Goal: Information Seeking & Learning: Learn about a topic

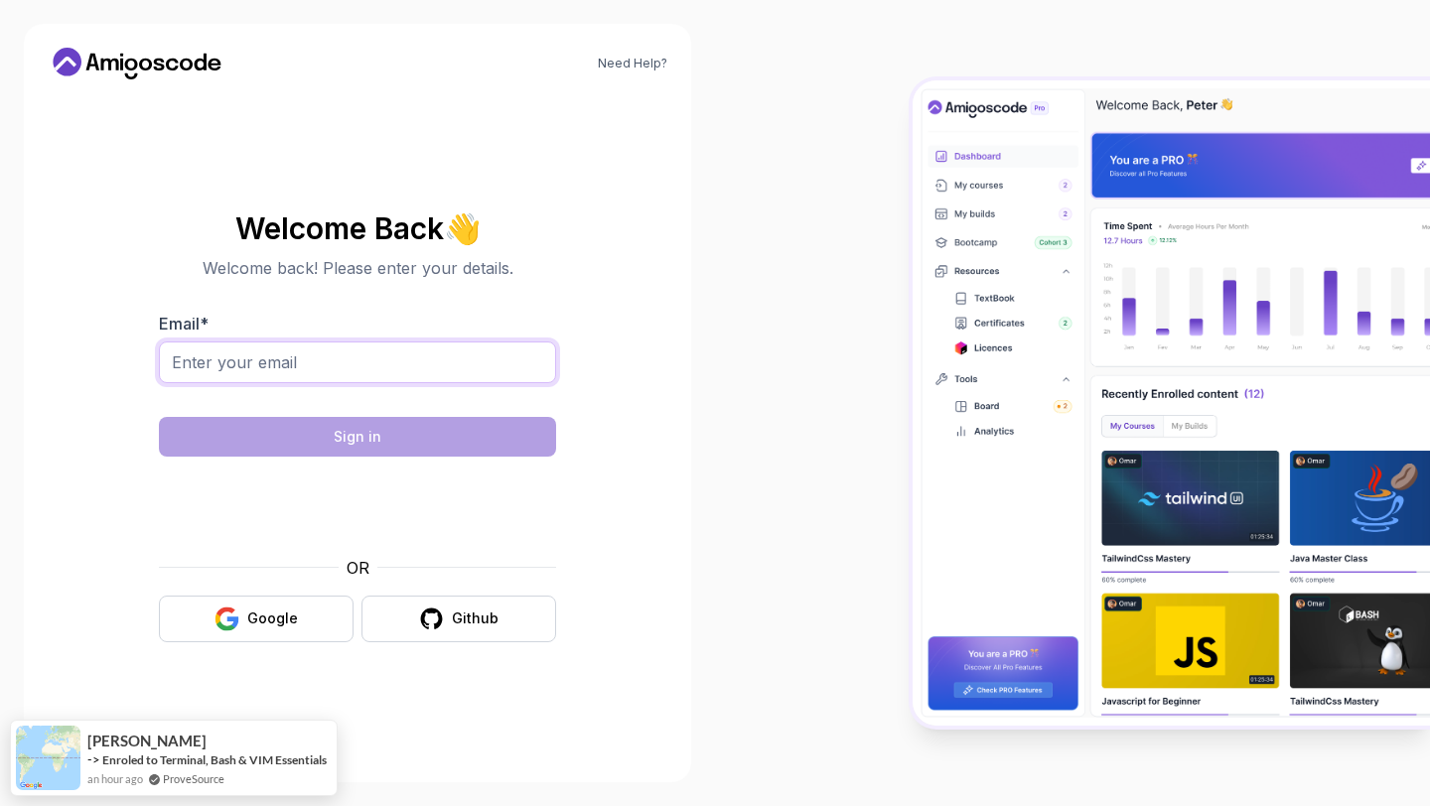
click at [442, 355] on input "Email *" at bounding box center [357, 363] width 397 height 42
type input "[EMAIL_ADDRESS][DOMAIN_NAME]"
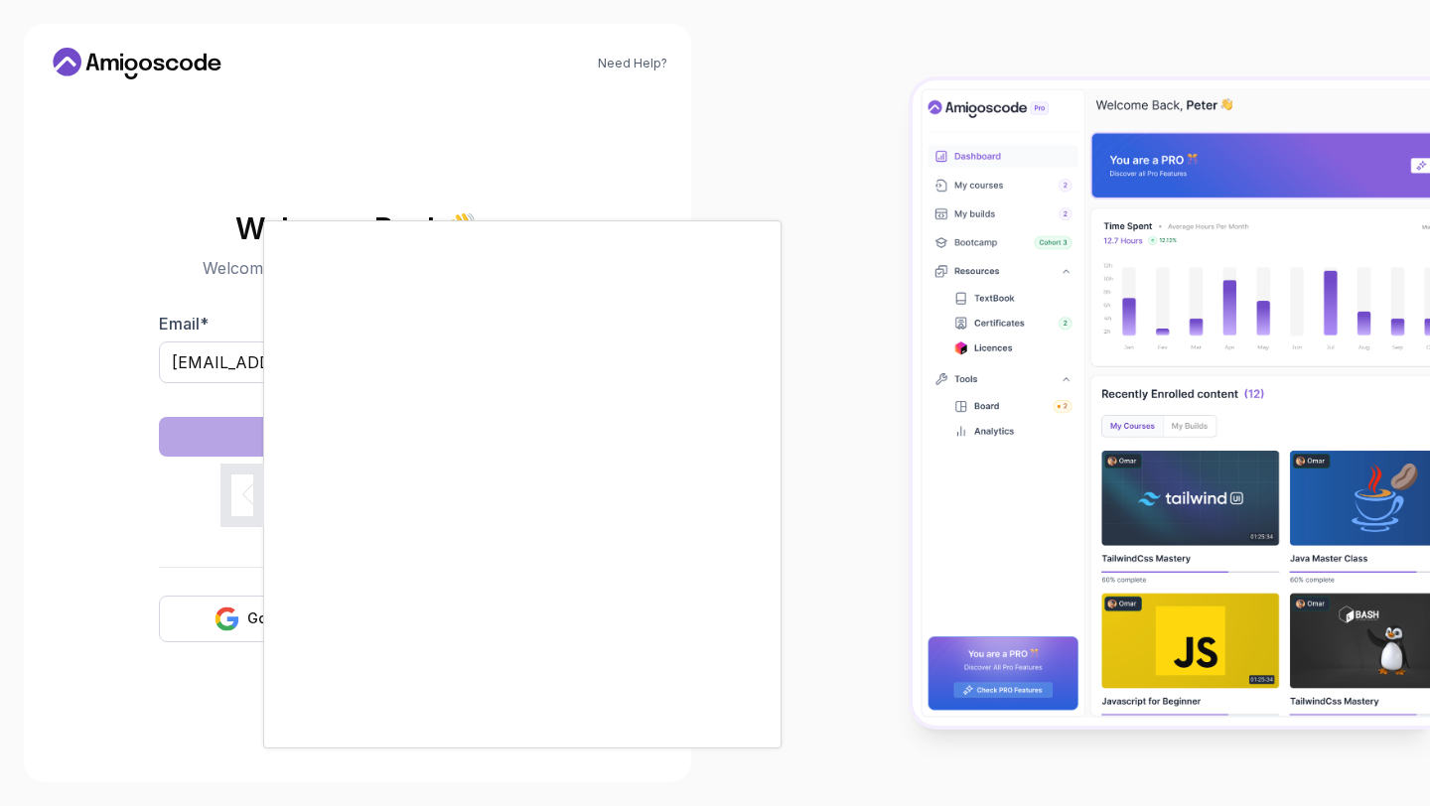
click at [241, 483] on div at bounding box center [715, 403] width 1430 height 806
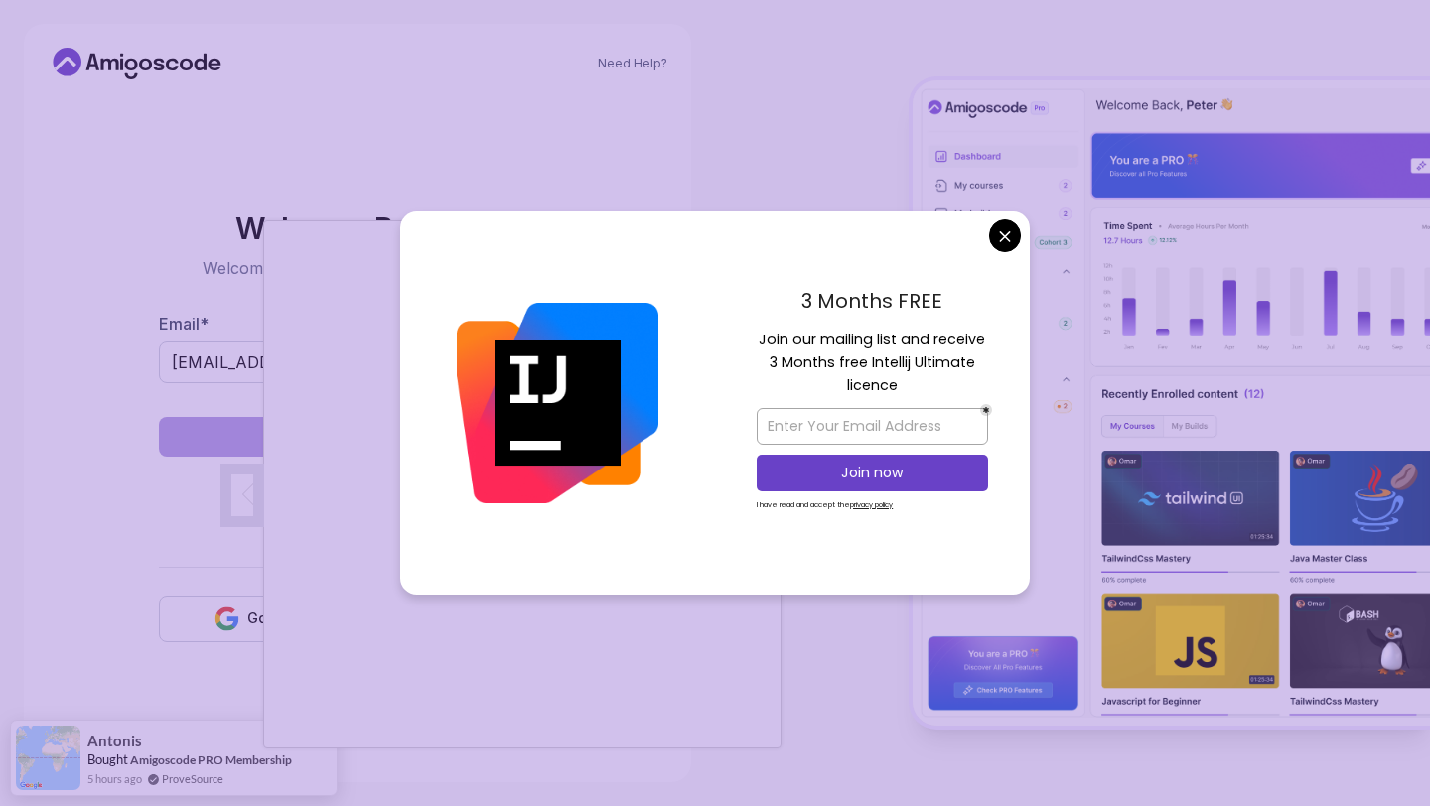
click at [1004, 236] on body "Need Help? Welcome Back 👋 Welcome back! Please enter your details. Email * [EMA…" at bounding box center [715, 403] width 1430 height 806
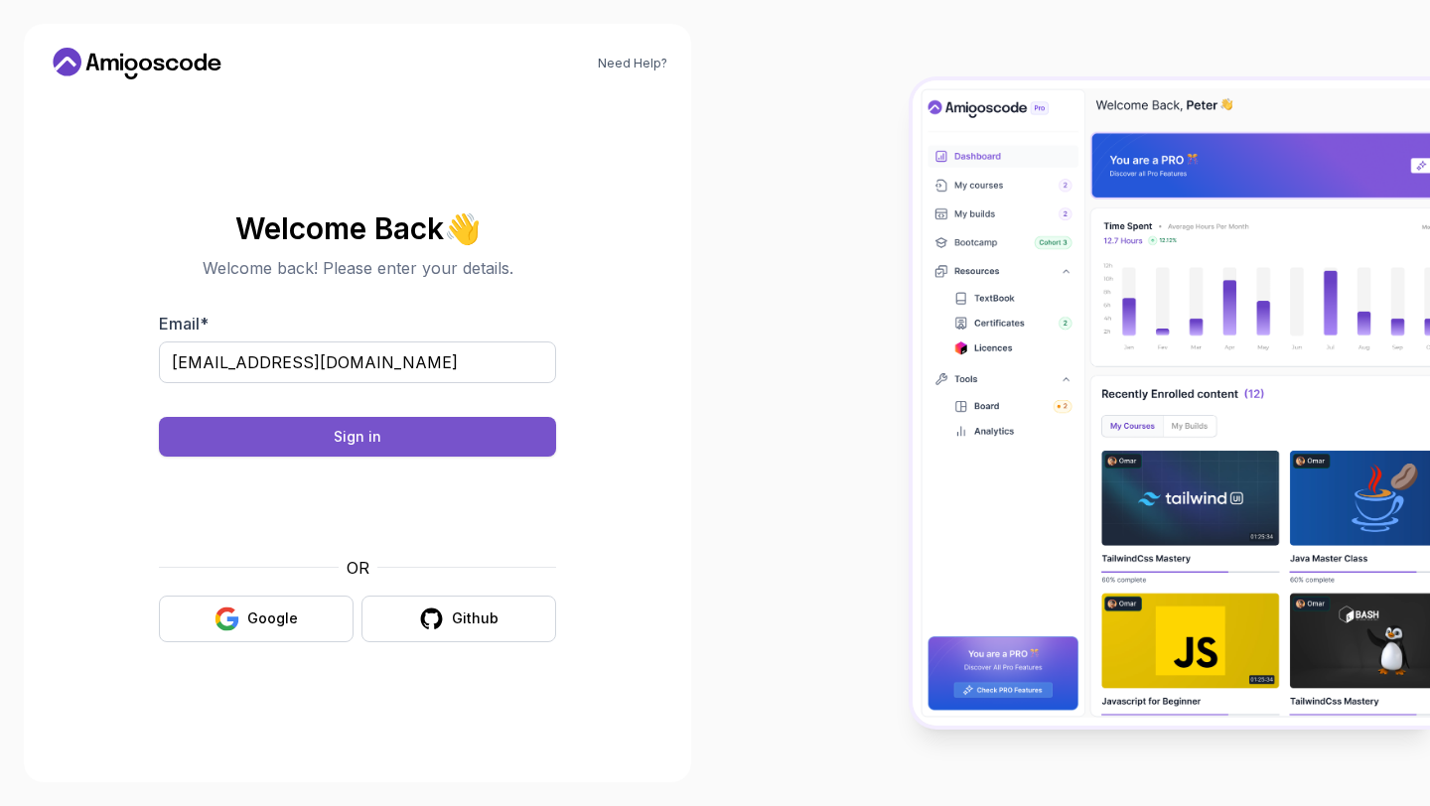
click at [411, 423] on button "Sign in" at bounding box center [357, 437] width 397 height 40
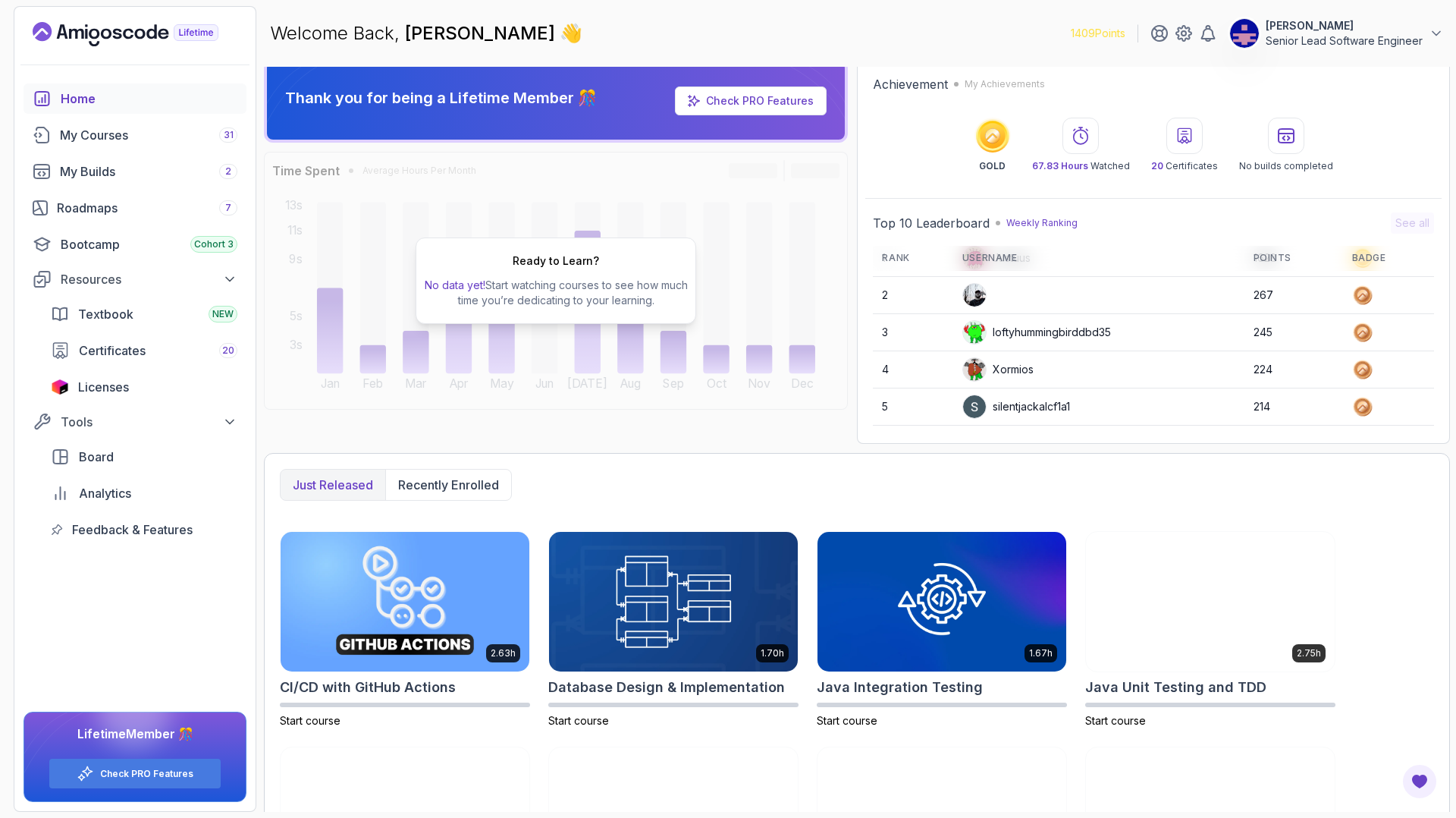
scroll to position [11, 0]
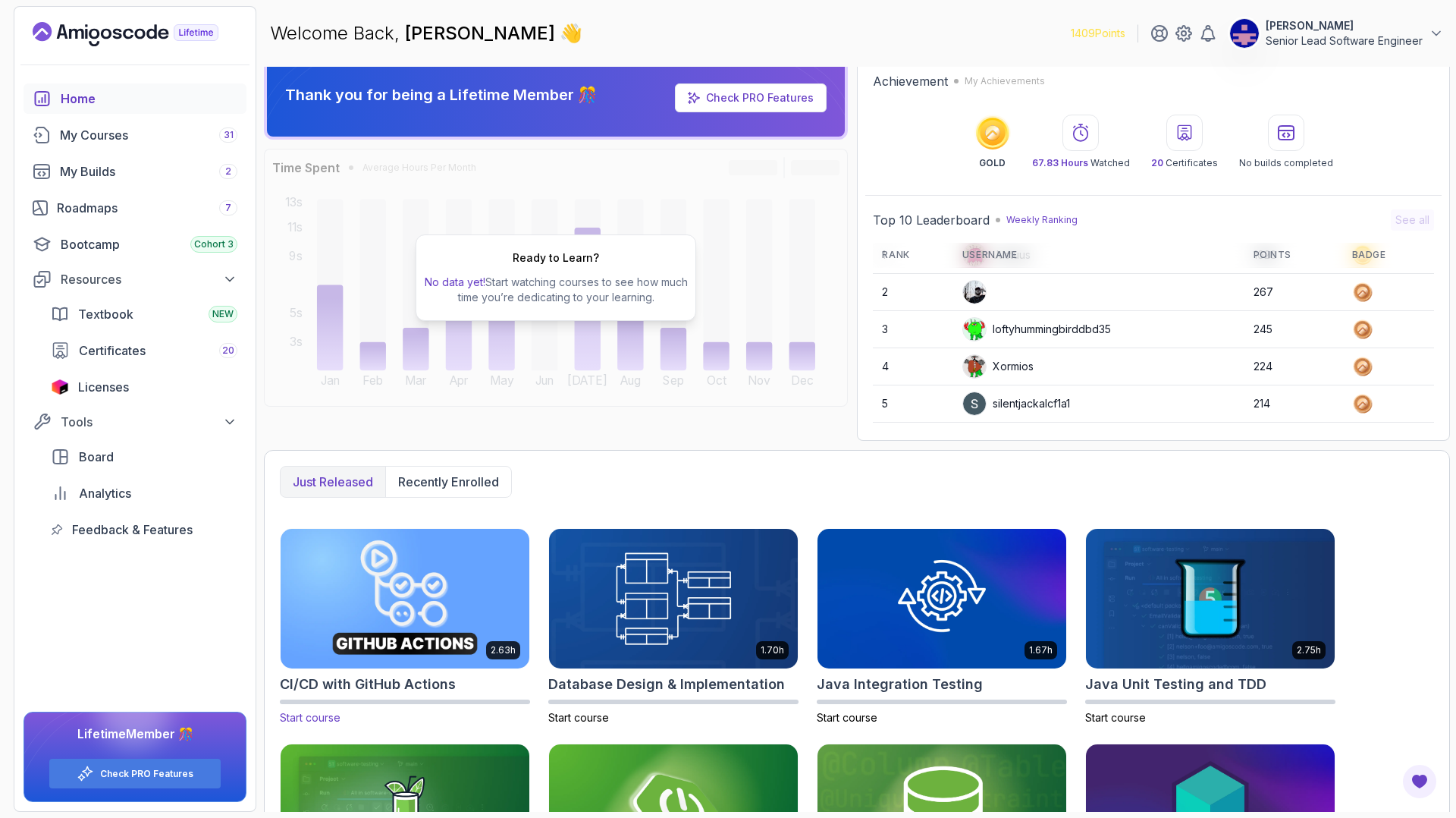
click at [393, 525] on img at bounding box center [405, 598] width 261 height 147
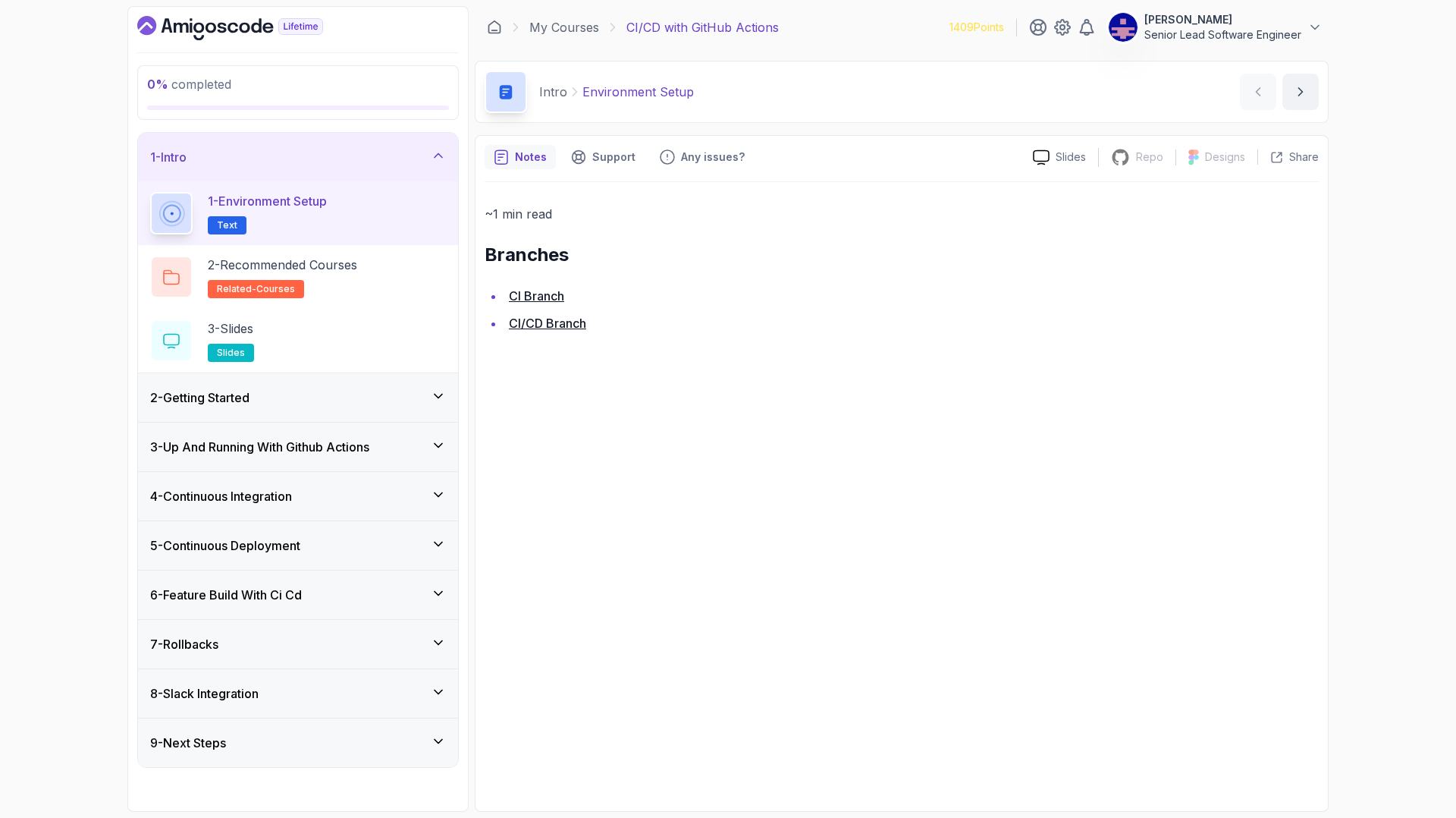
click at [233, 192] on p "1 - Environment Setup" at bounding box center [267, 201] width 119 height 18
click at [528, 288] on link "CI Branch" at bounding box center [536, 296] width 55 height 15
click at [290, 256] on p "2 - Recommended Courses" at bounding box center [282, 265] width 150 height 18
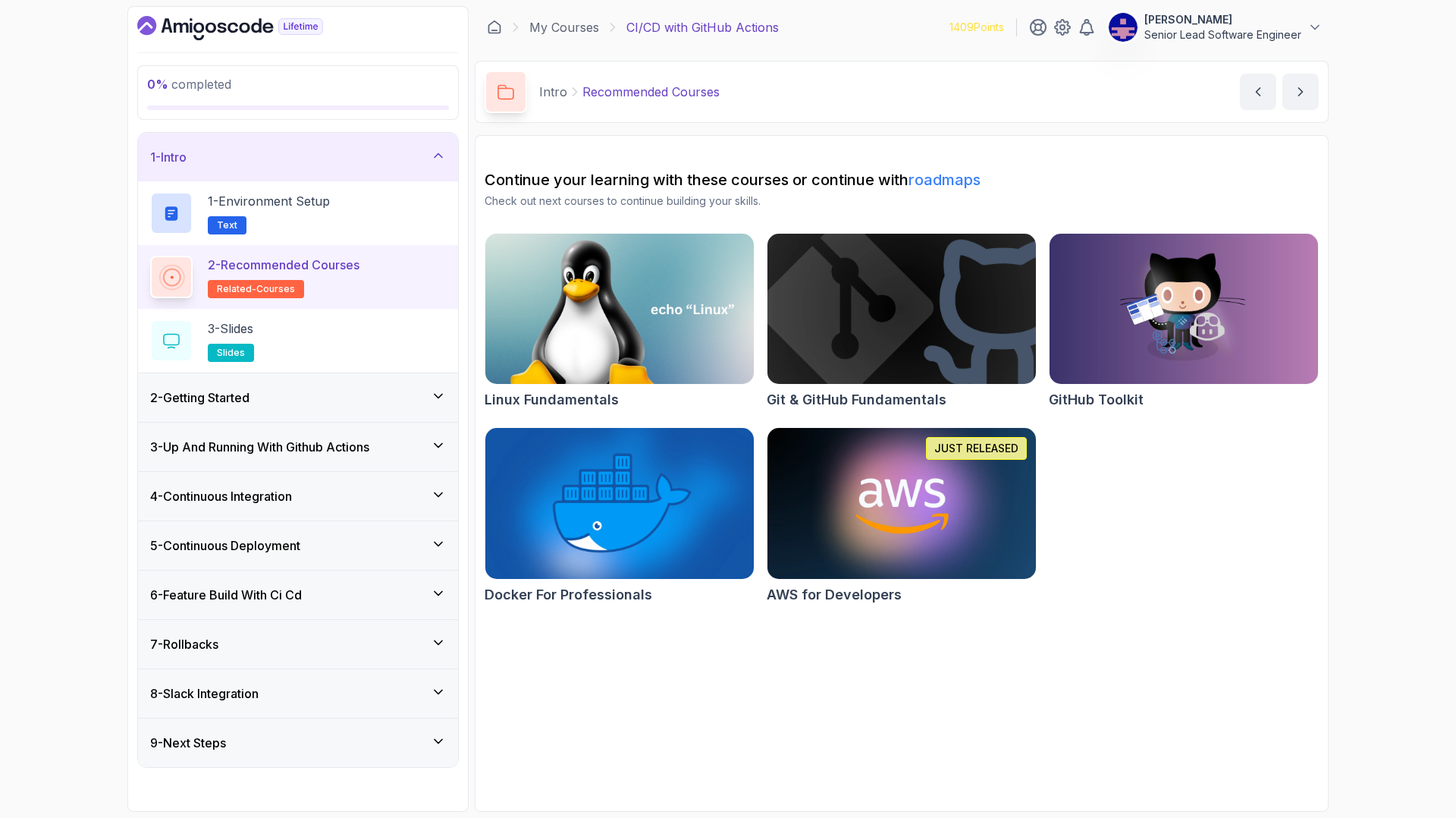
click at [884, 273] on img at bounding box center [901, 309] width 282 height 158
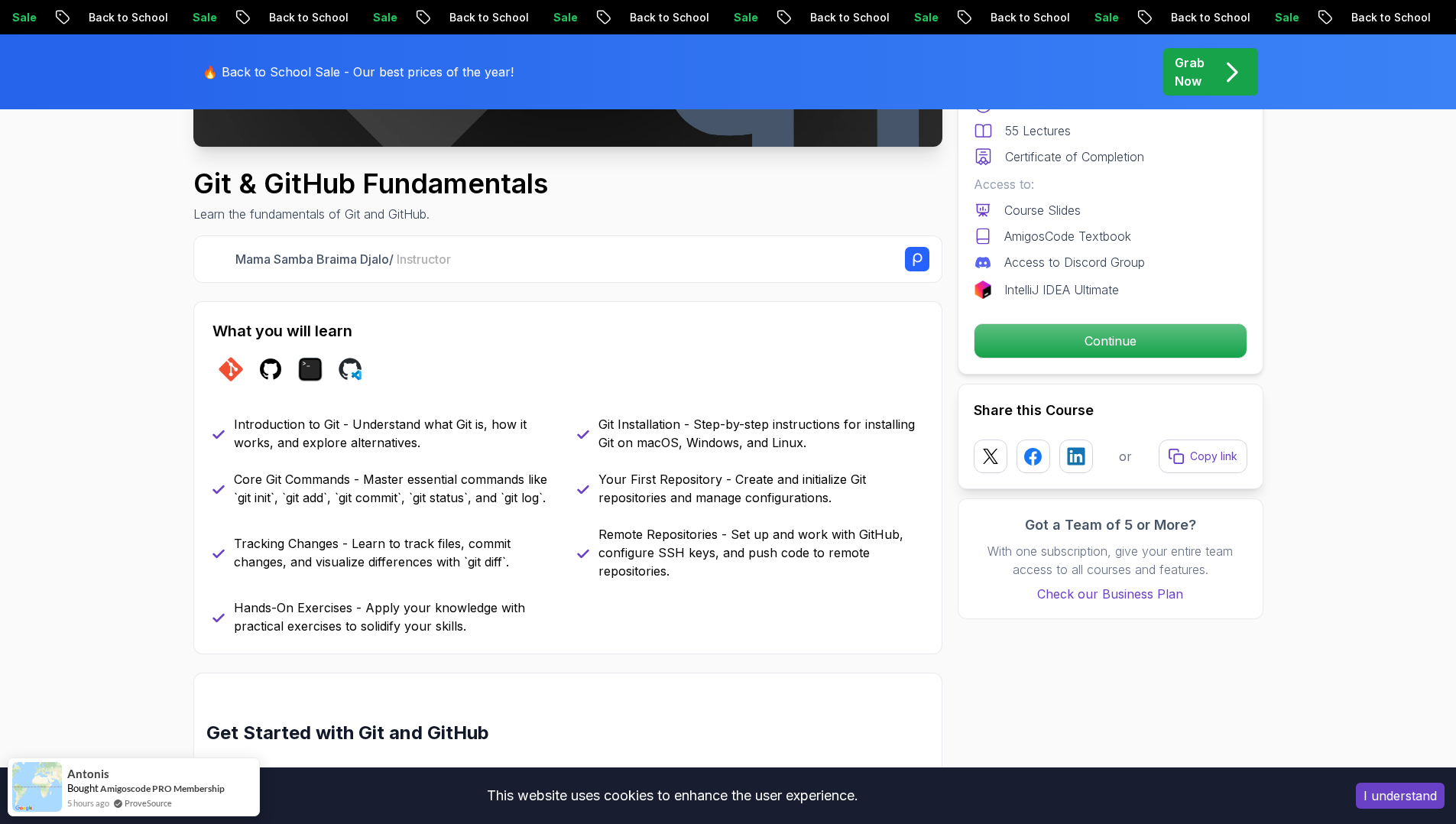
scroll to position [490, 0]
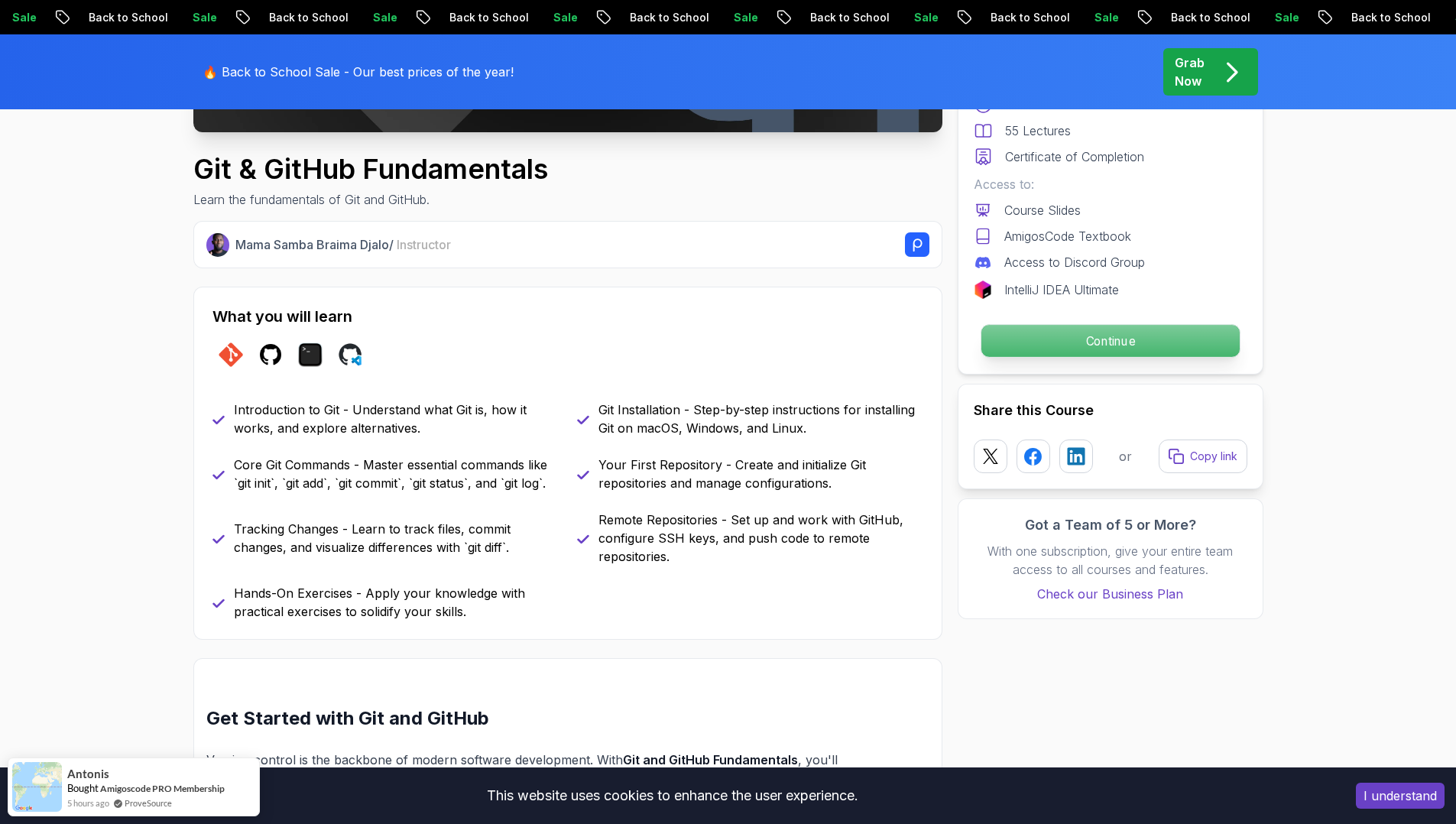
click at [1050, 325] on p "Continue" at bounding box center [1110, 341] width 259 height 32
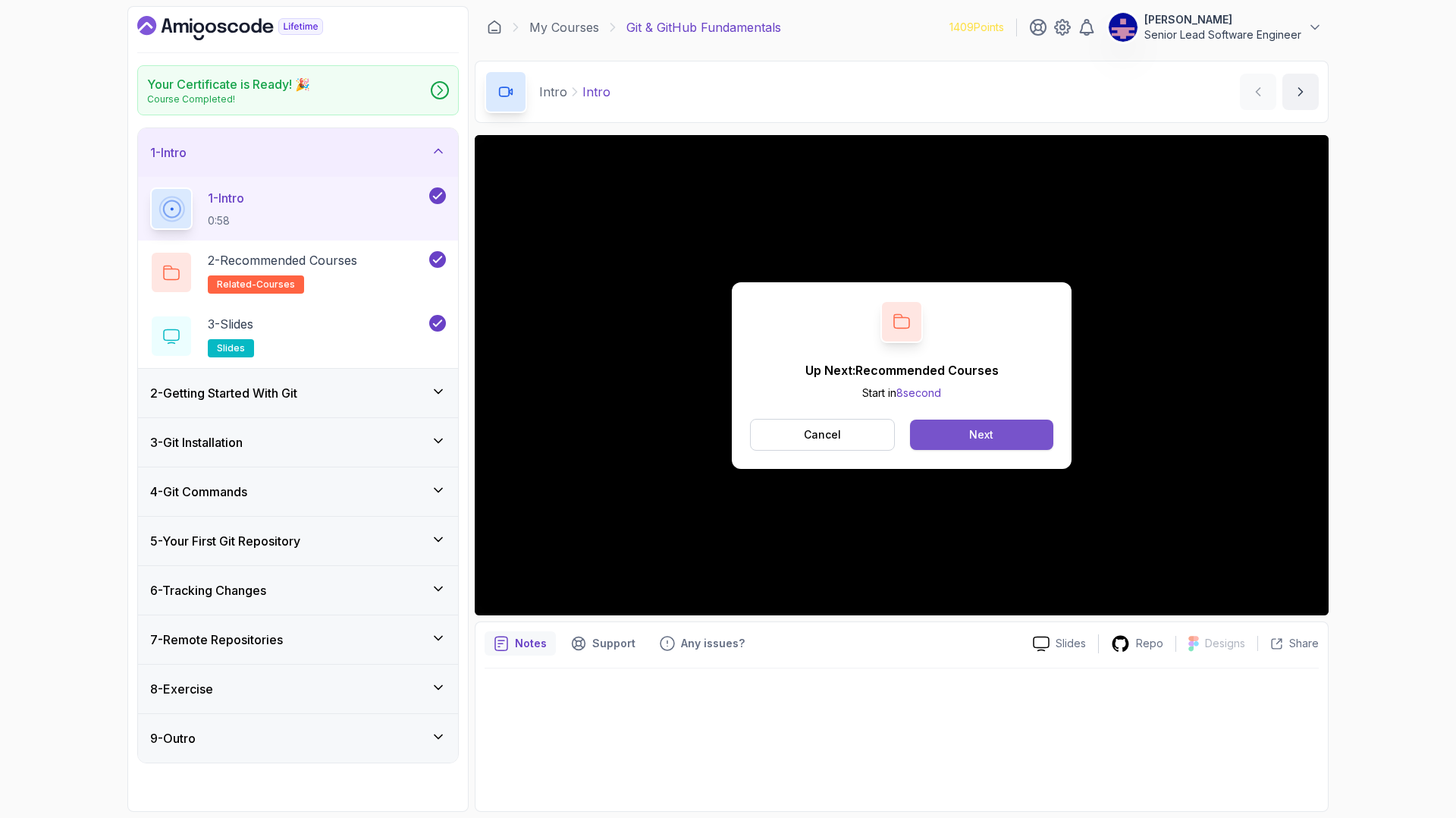
click at [985, 419] on button "Next" at bounding box center [982, 435] width 144 height 31
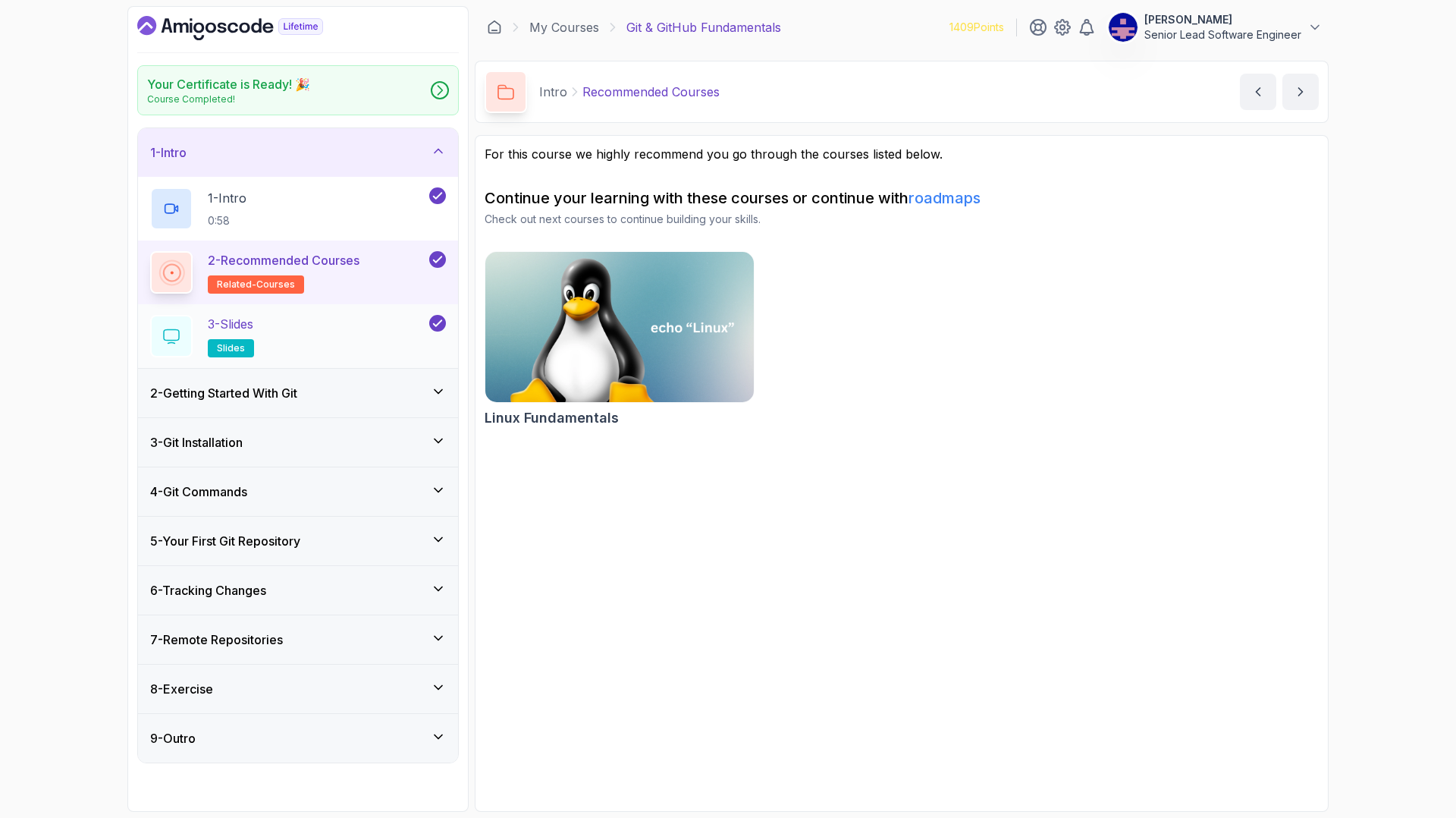
click at [218, 315] on p "3 - Slides" at bounding box center [231, 324] width 46 height 18
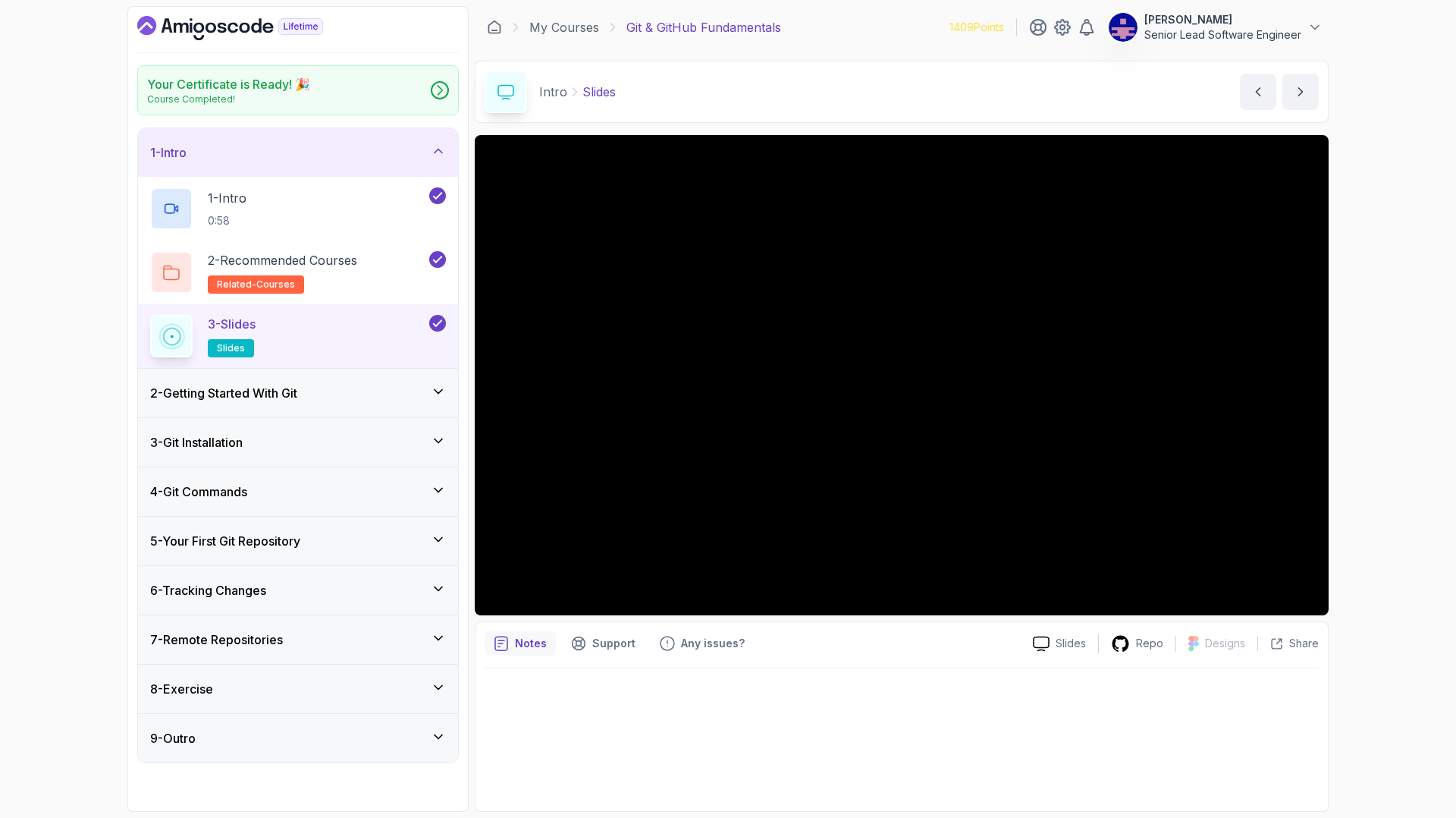
click at [265, 383] on div "2 - Getting Started With Git" at bounding box center [298, 393] width 295 height 18
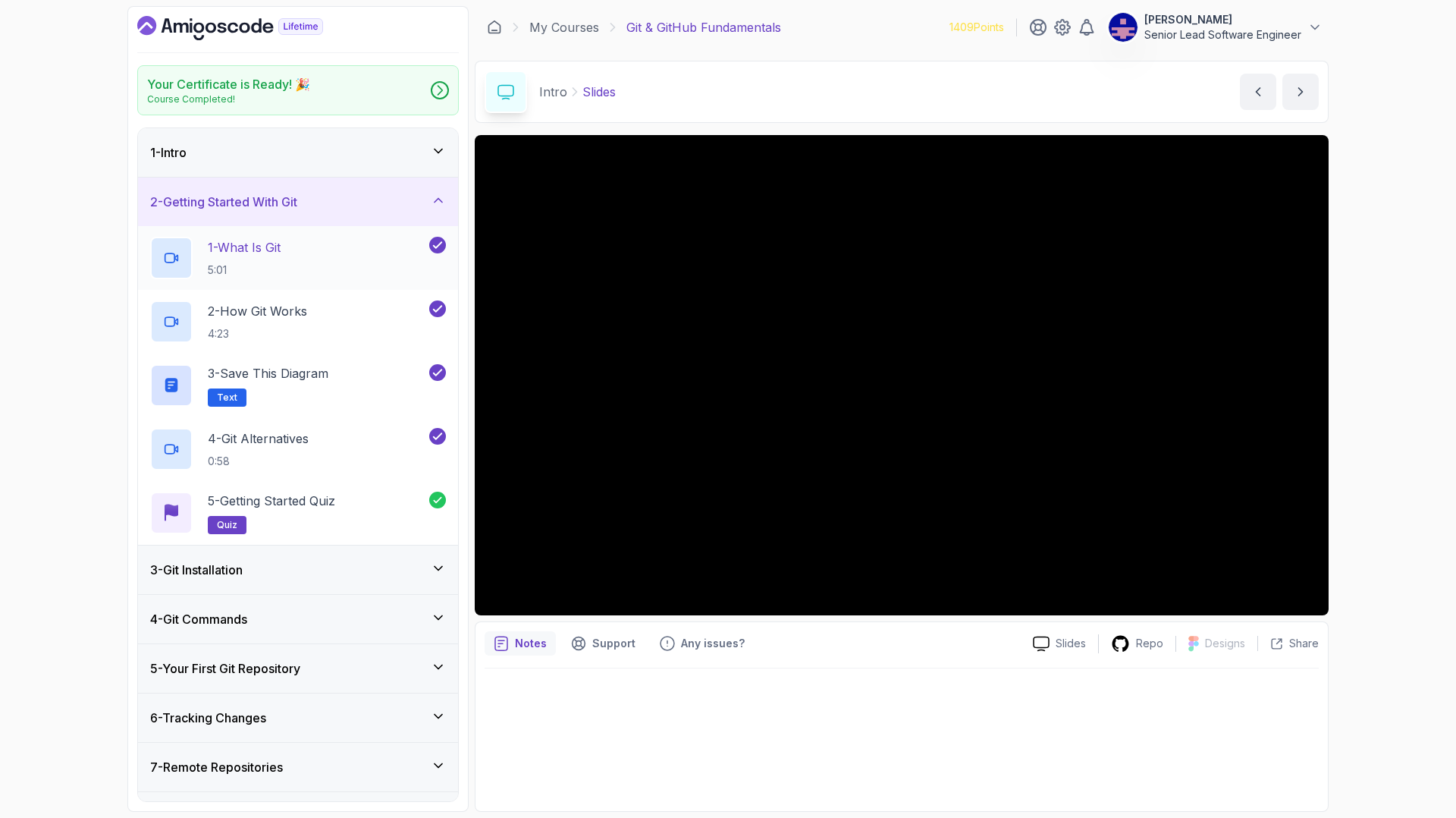
click at [218, 238] on p "1 - What Is Git" at bounding box center [244, 247] width 73 height 18
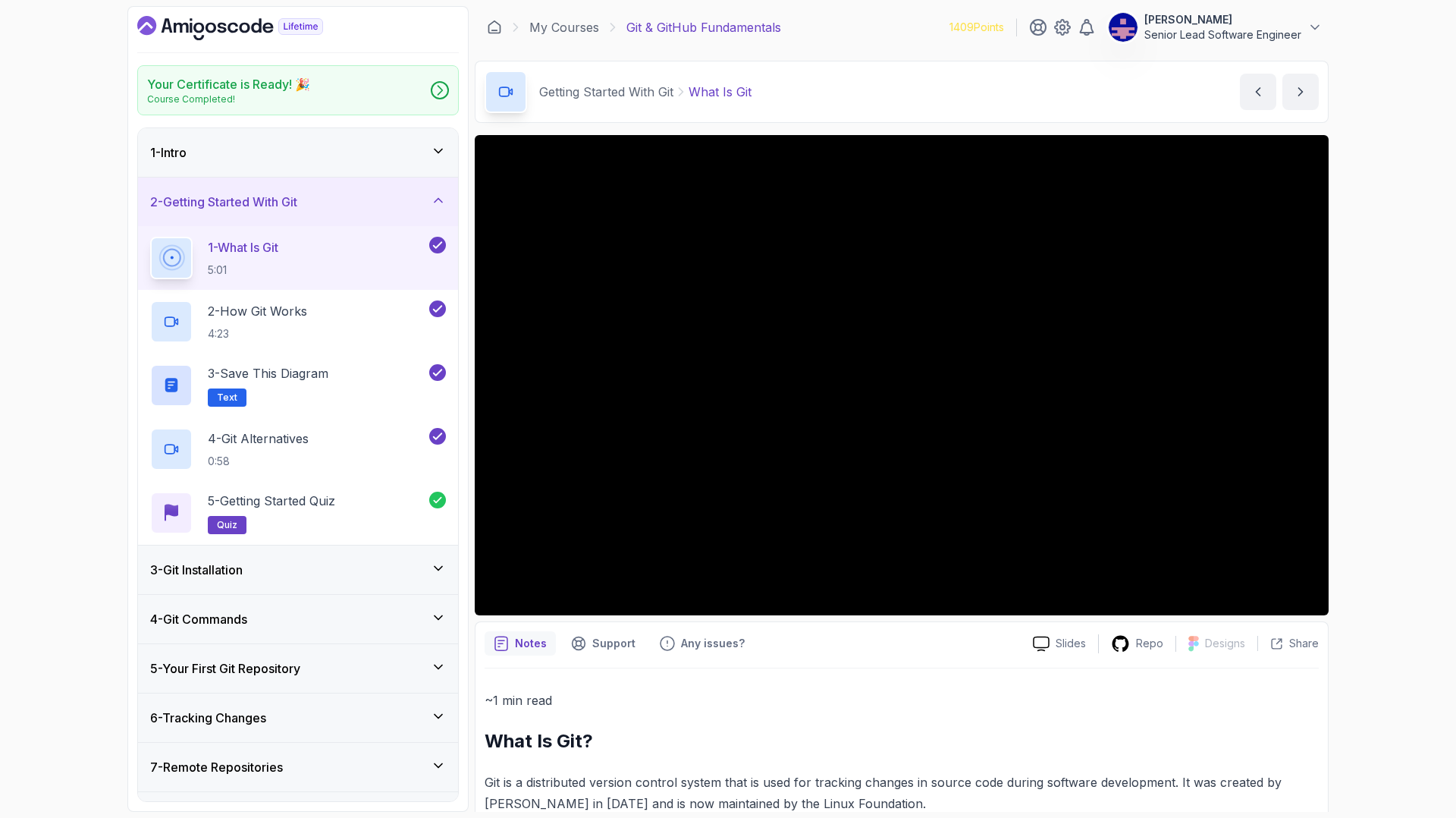
click at [269, 561] on div "3 - Git Installation" at bounding box center [298, 570] width 295 height 18
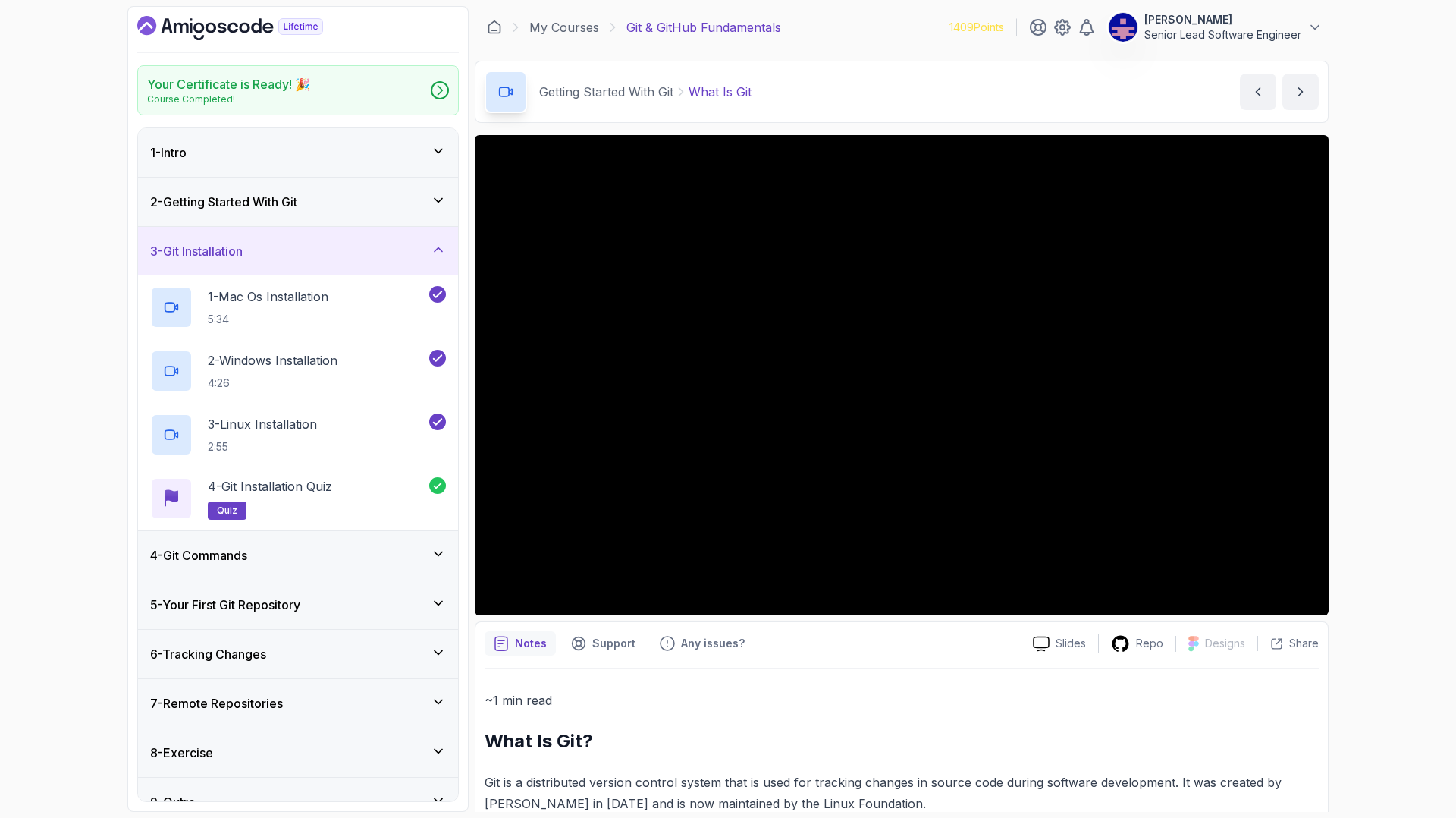
click at [258, 546] on div "4 - Git Commands" at bounding box center [298, 555] width 295 height 18
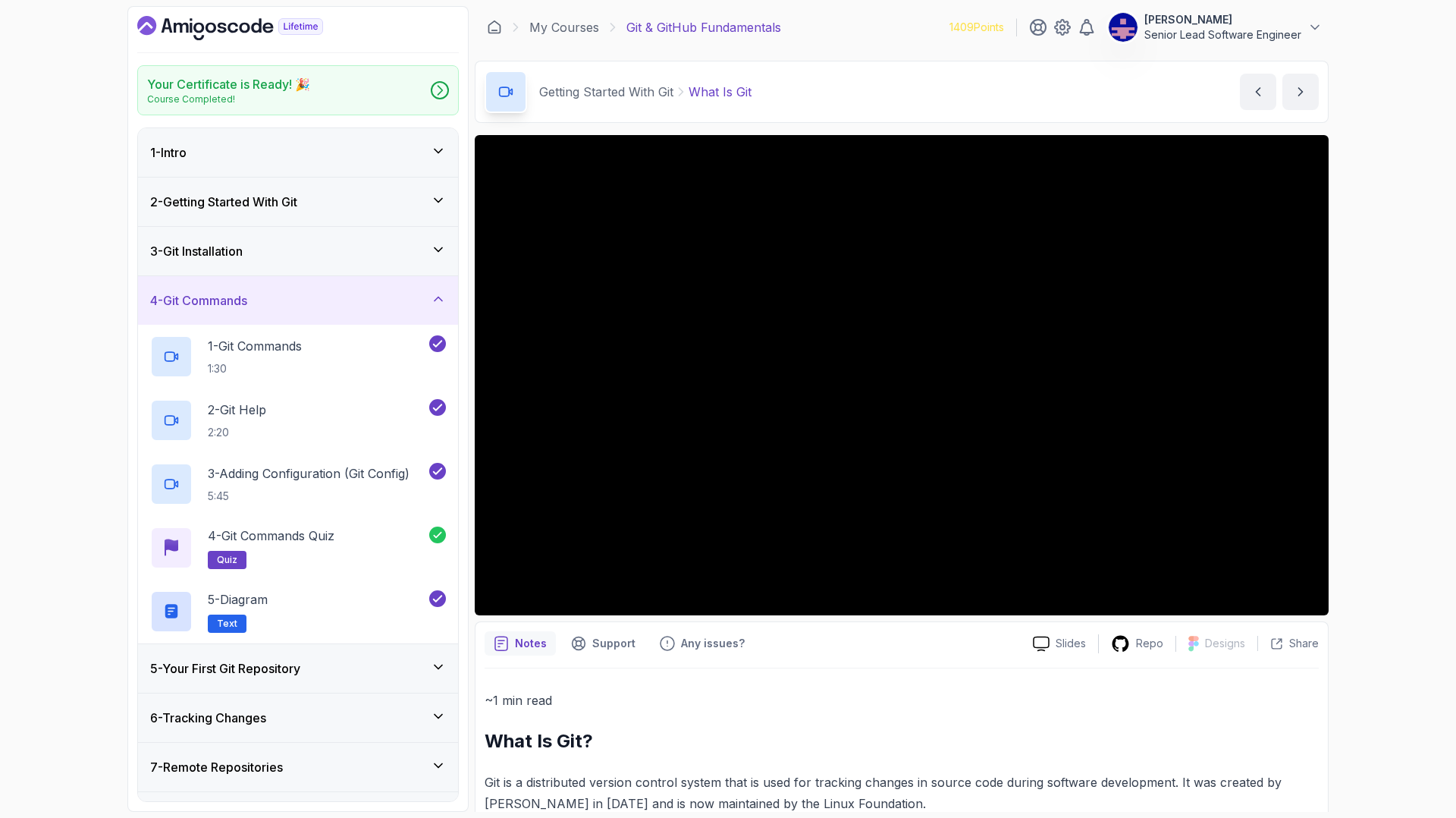
click at [276, 659] on div "5 - Your First Git Repository" at bounding box center [298, 668] width 295 height 18
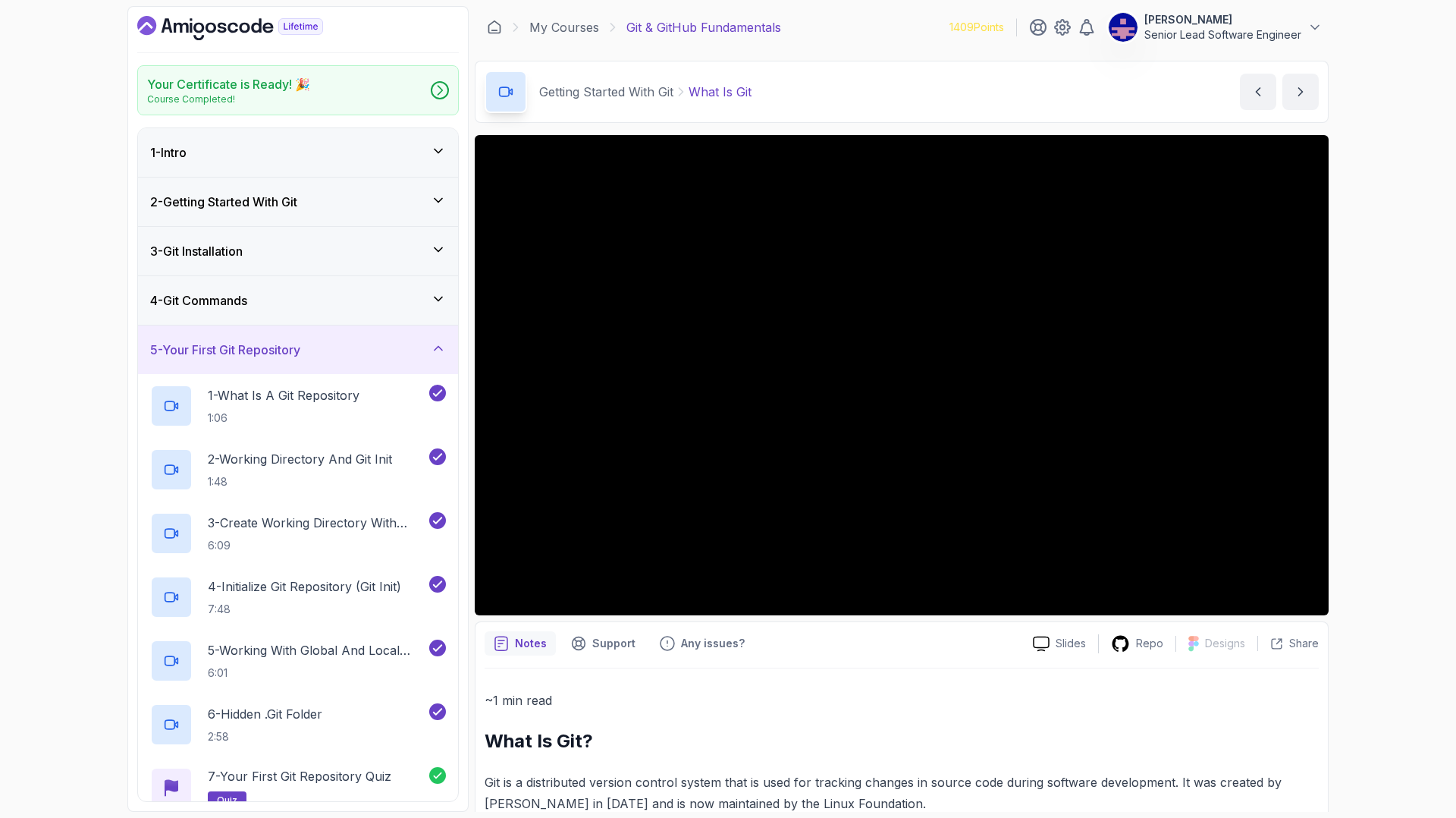
click at [253, 341] on h3 "5 - Your First Git Repository" at bounding box center [225, 350] width 150 height 18
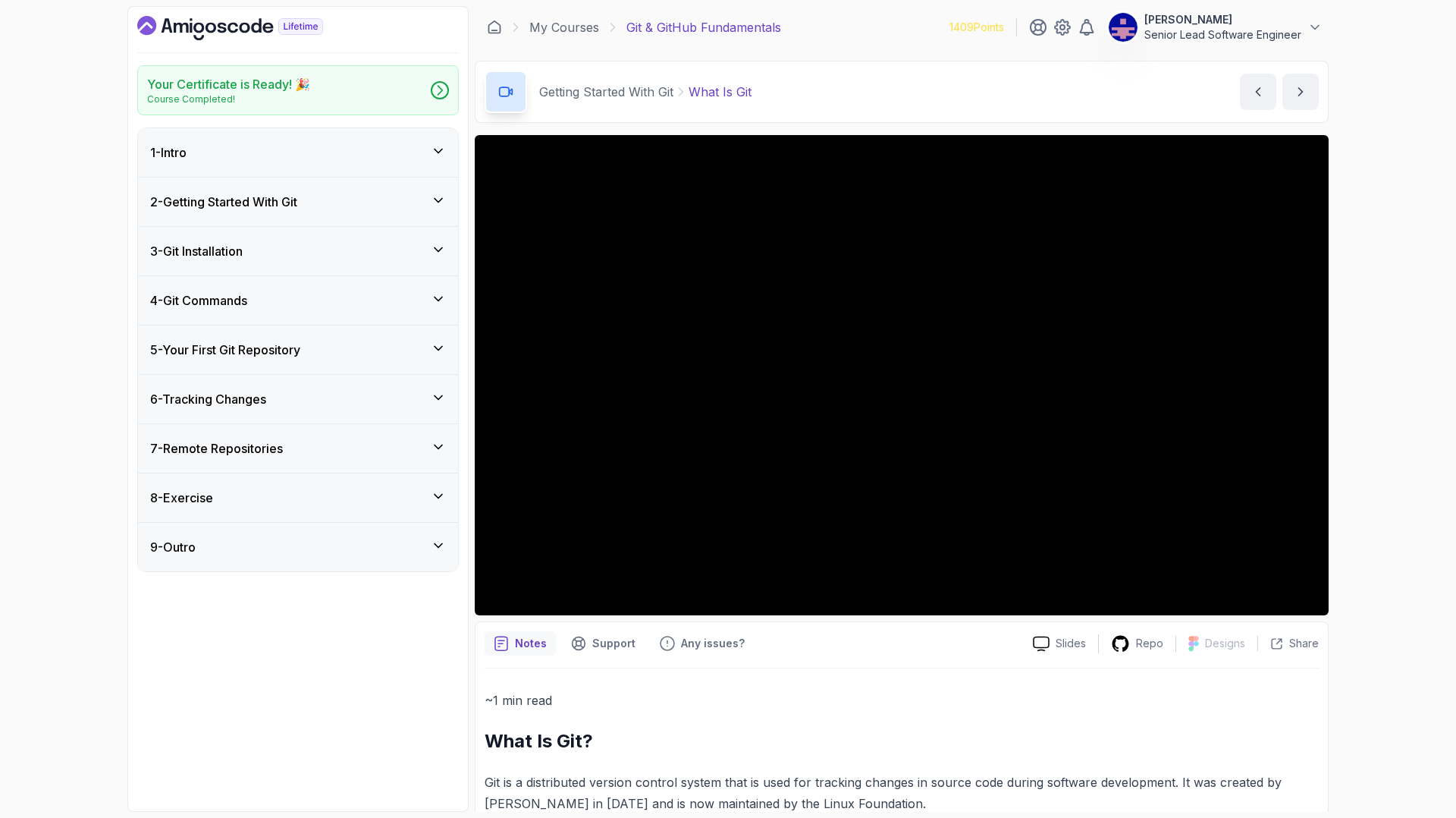
click at [412, 177] on div "2 - Getting Started With Git" at bounding box center [298, 202] width 320 height 49
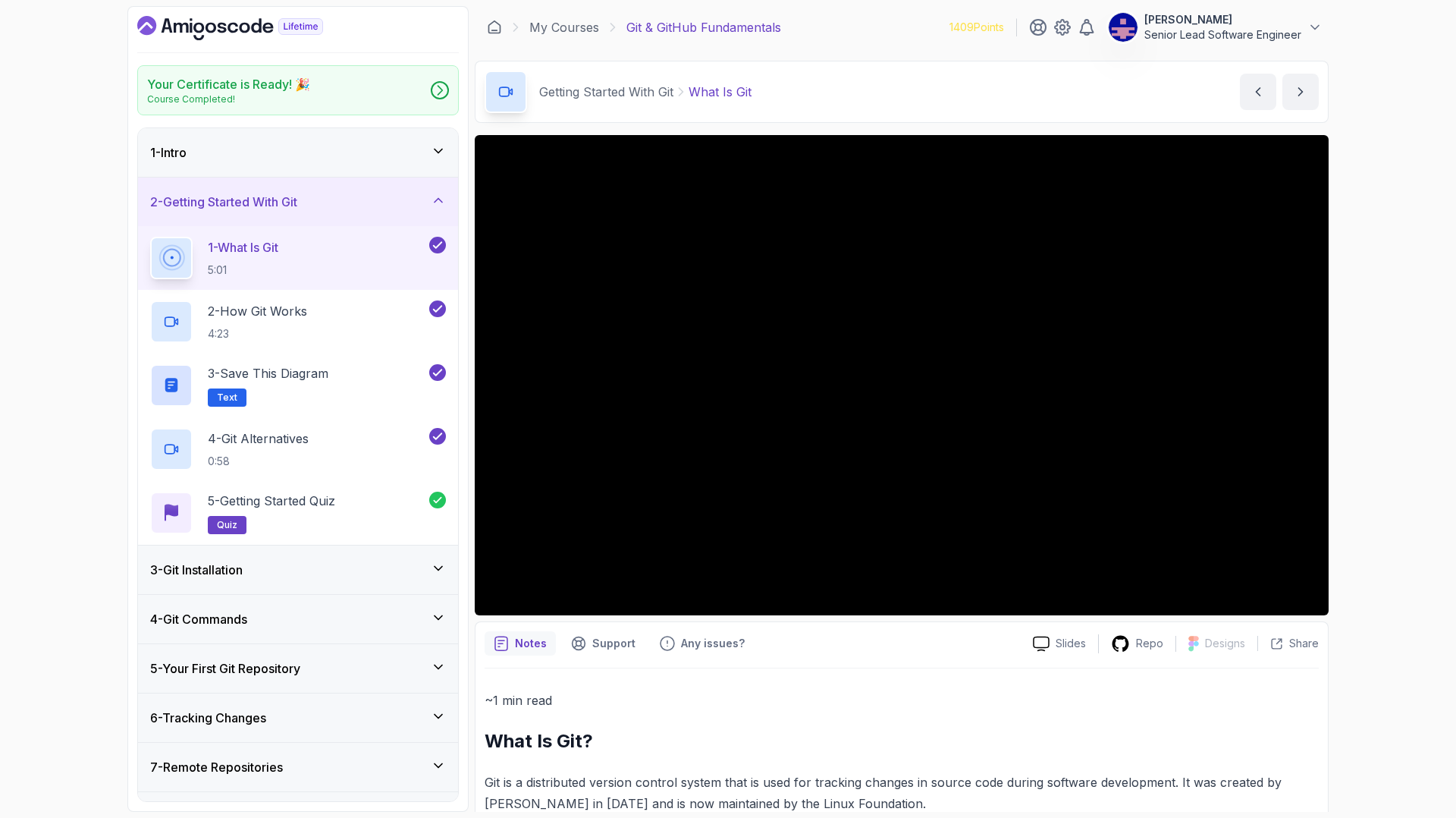
click at [288, 694] on div "6 - Tracking Changes" at bounding box center [298, 718] width 320 height 49
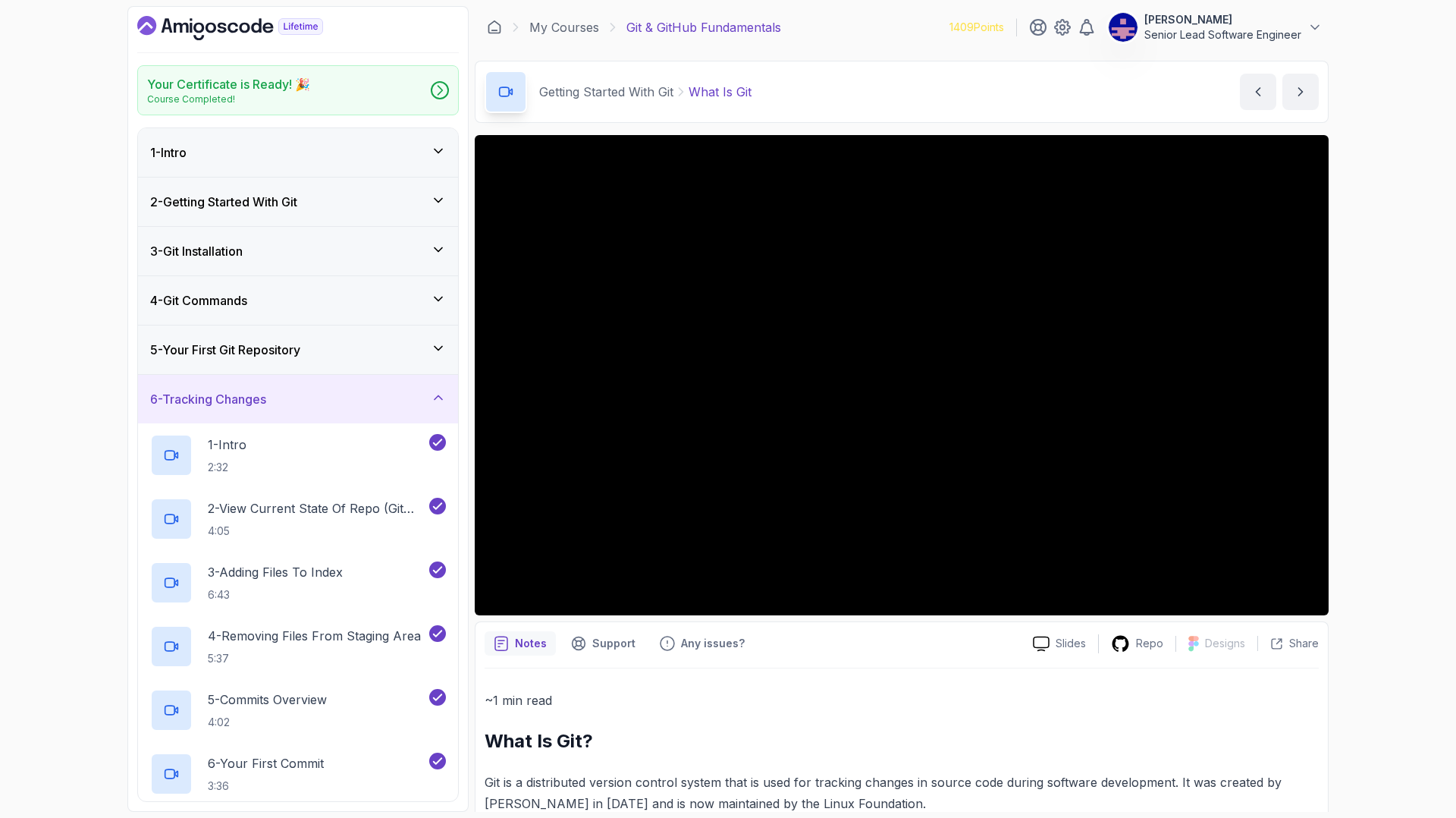
click at [292, 375] on div "6 - Tracking Changes" at bounding box center [298, 399] width 320 height 49
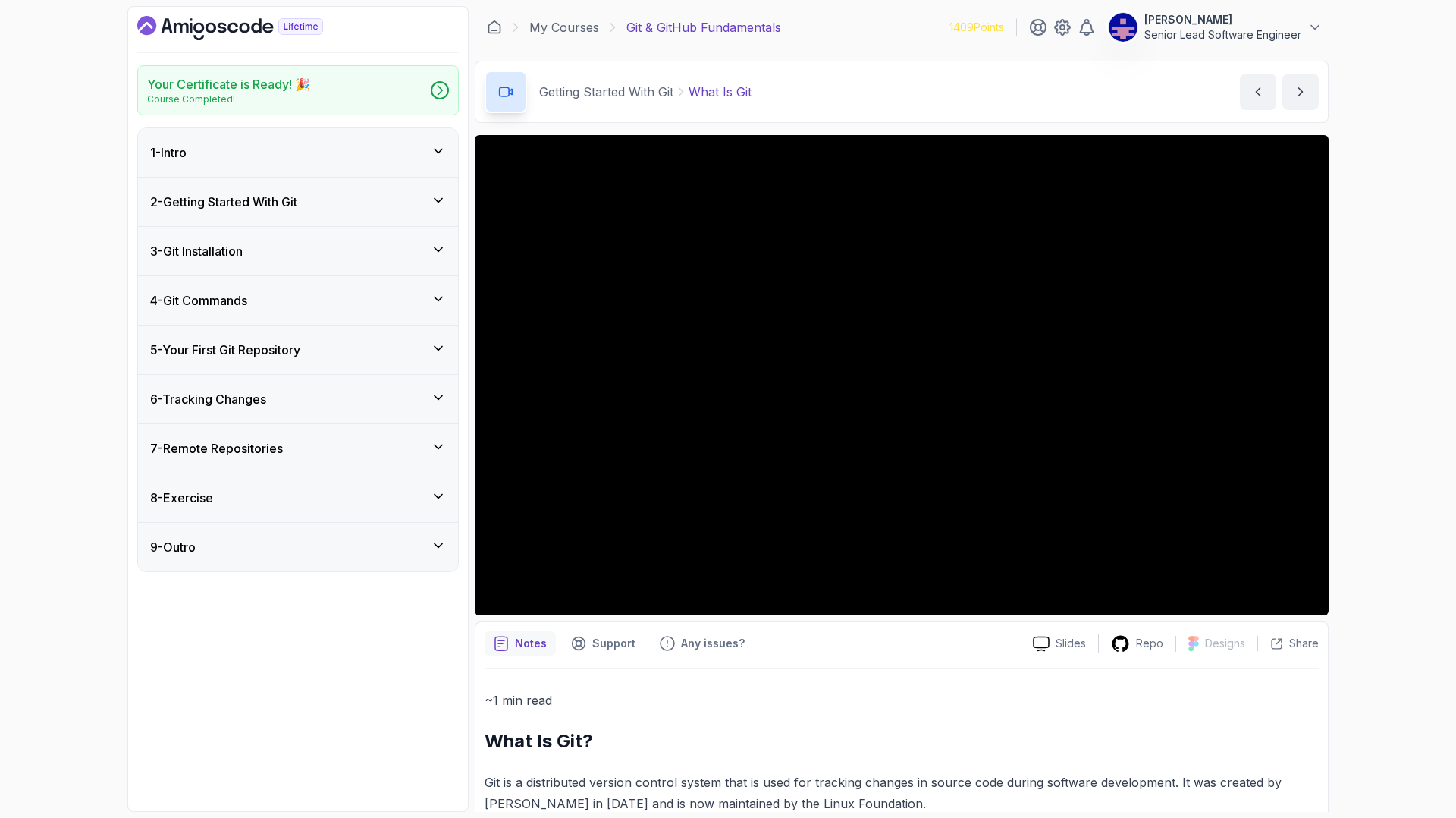
click at [272, 439] on div "7 - Remote Repositories" at bounding box center [298, 448] width 295 height 18
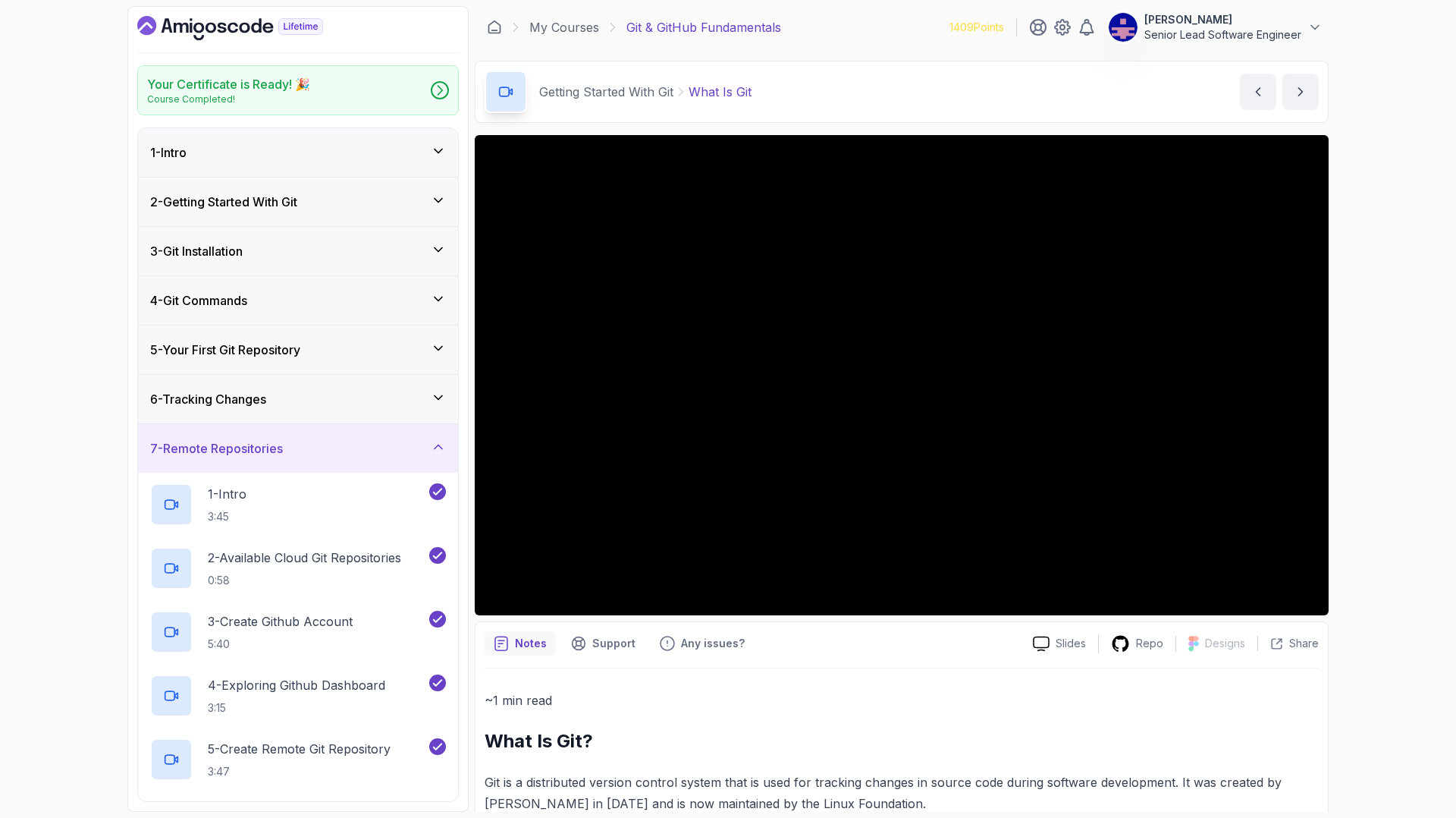
click at [272, 439] on div "7 - Remote Repositories" at bounding box center [298, 448] width 295 height 18
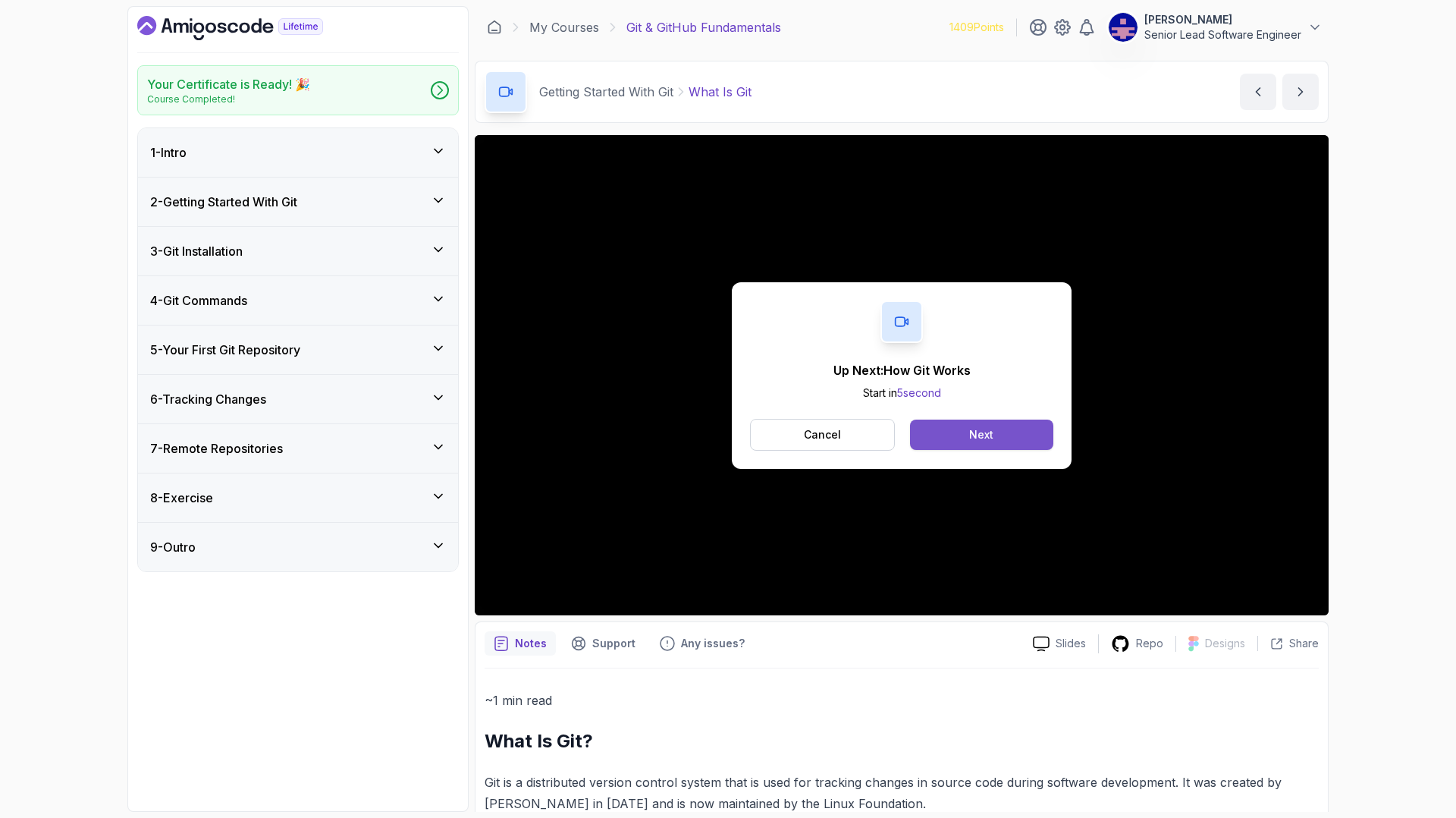
click at [939, 419] on button "Next" at bounding box center [982, 435] width 144 height 31
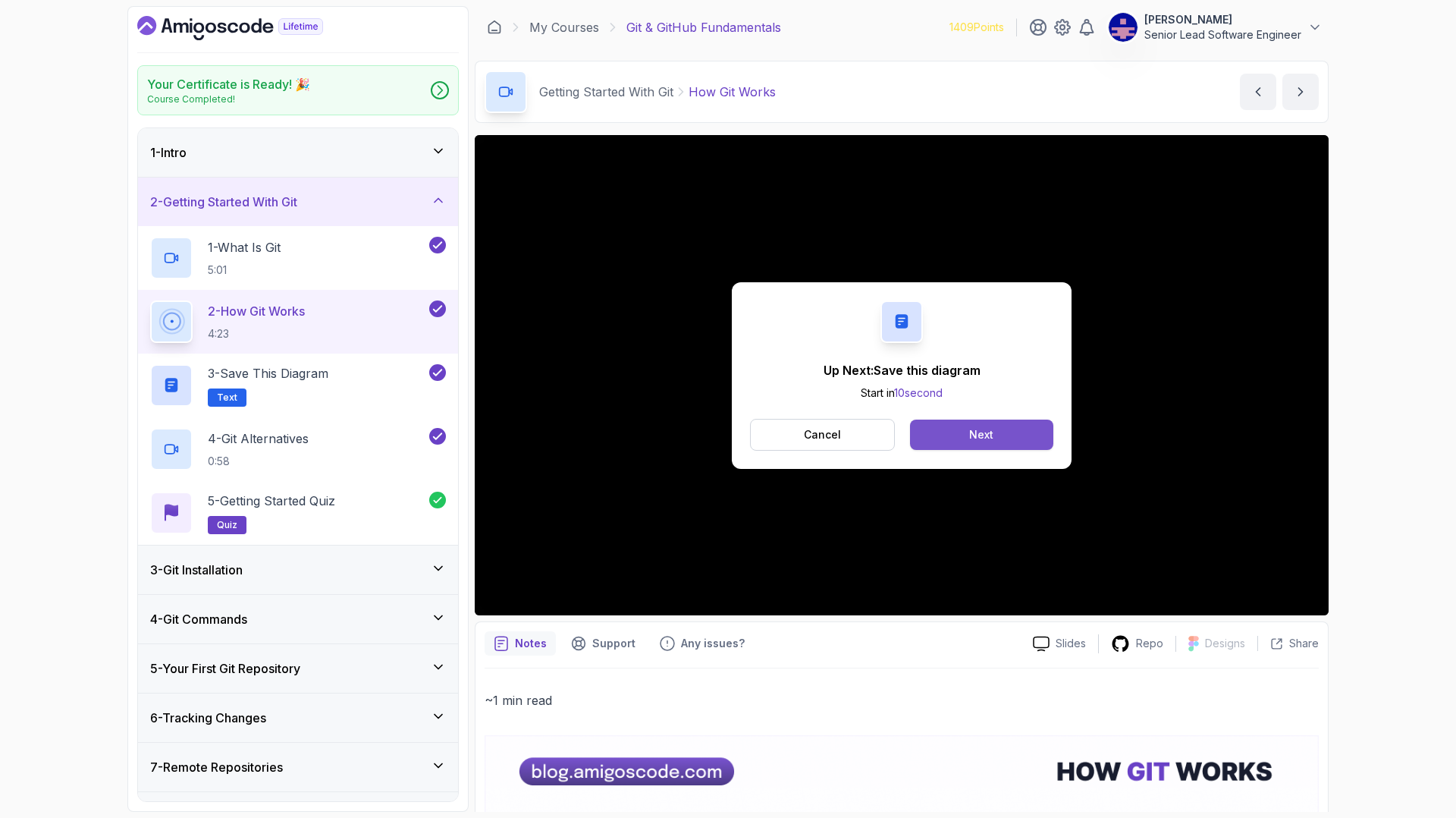
click at [961, 419] on button "Next" at bounding box center [982, 435] width 144 height 31
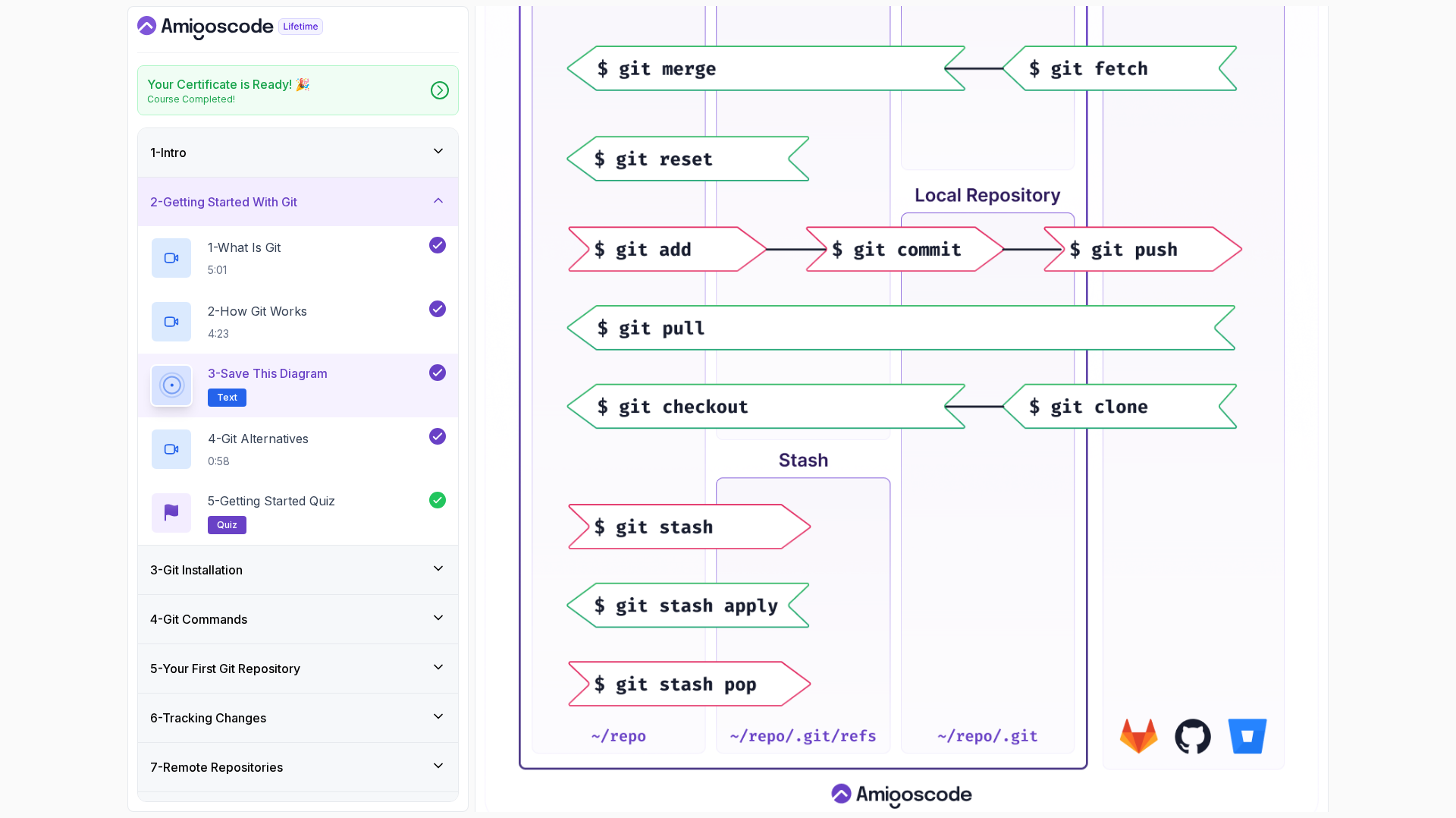
scroll to position [462, 0]
click at [245, 429] on p "4 - Git Alternatives" at bounding box center [258, 438] width 101 height 18
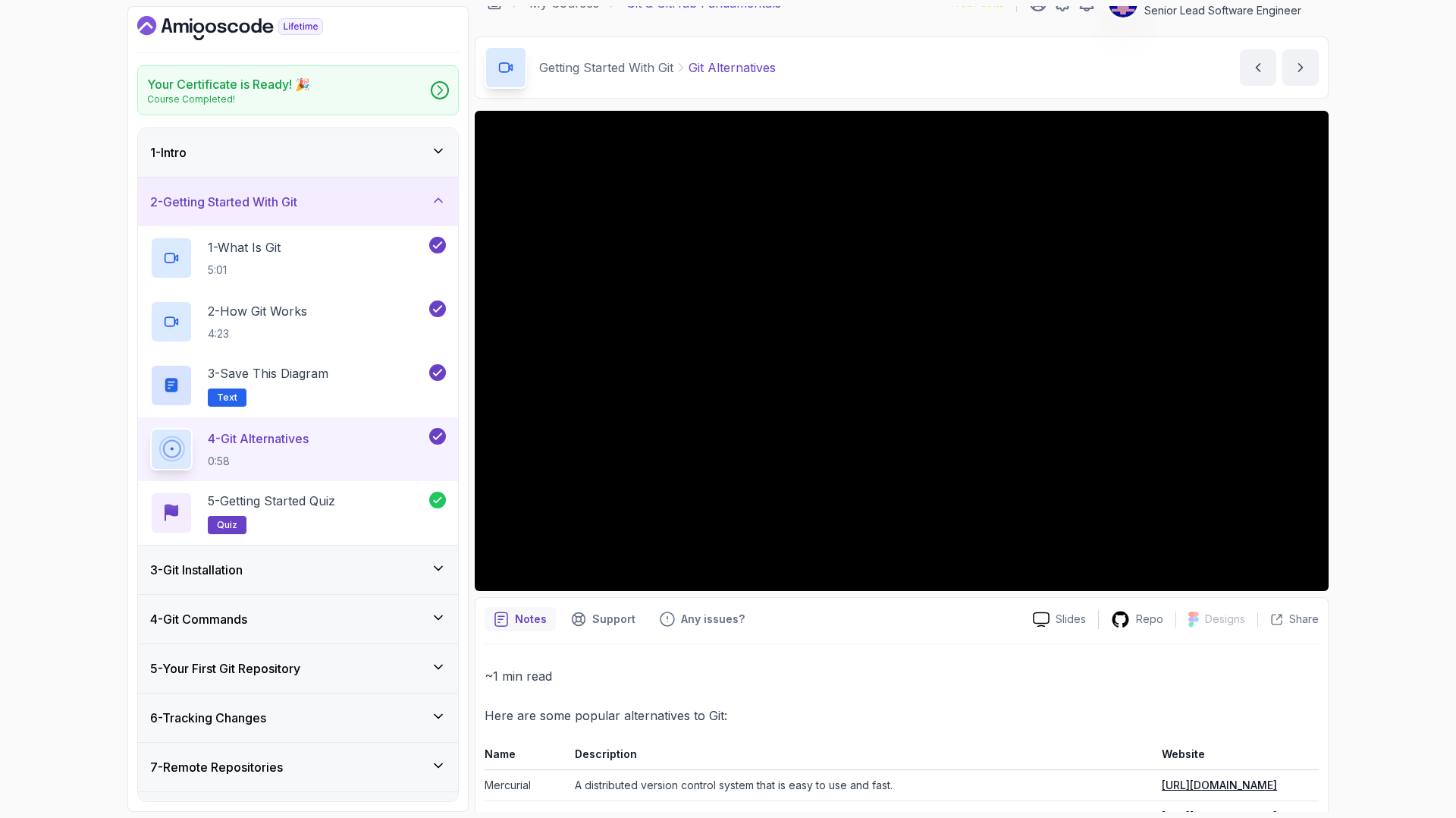
scroll to position [48, 0]
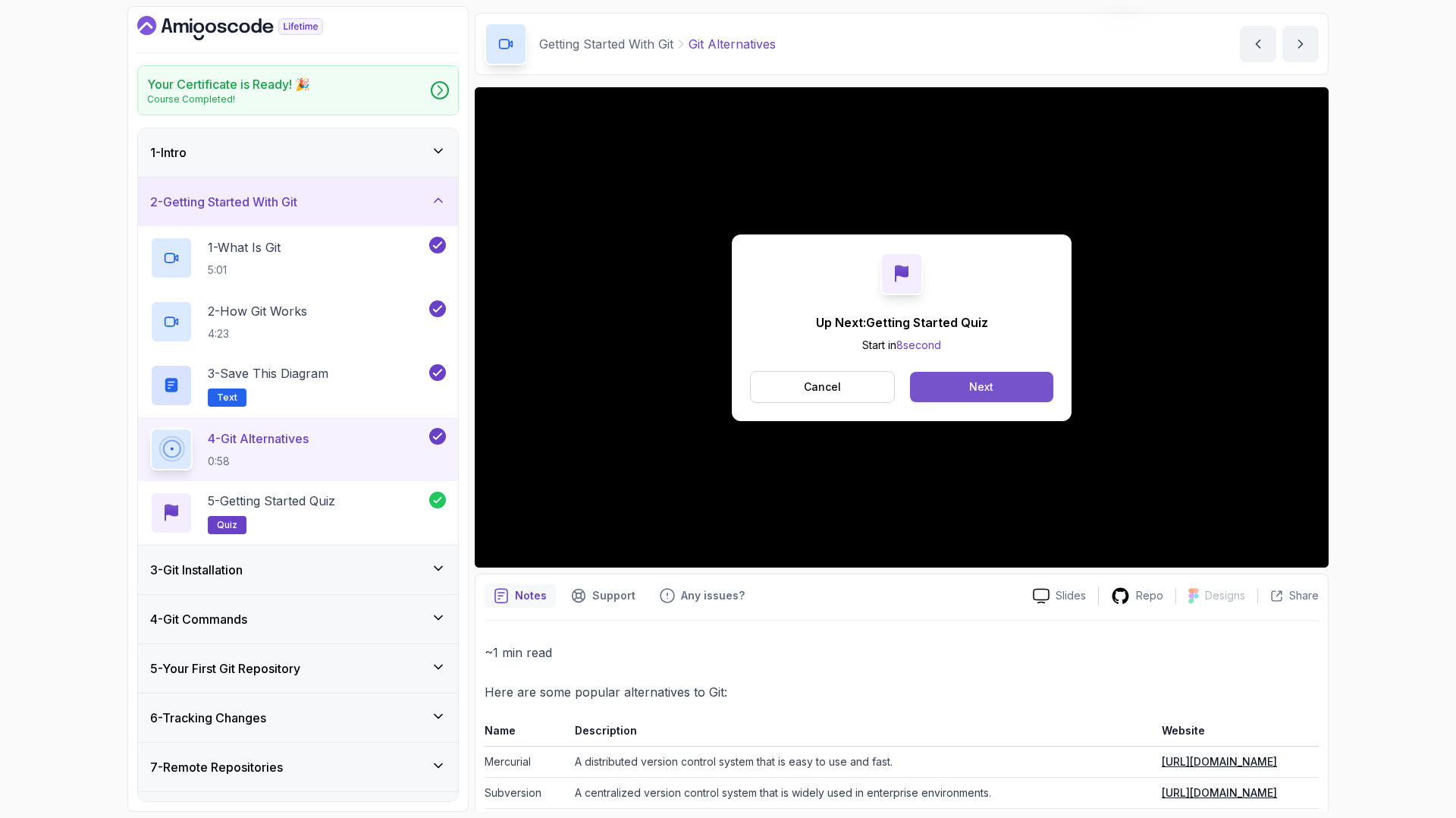
click at [974, 372] on button "Next" at bounding box center [982, 387] width 144 height 31
